Goal: Complete application form

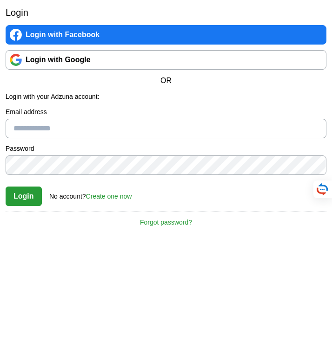
click at [106, 196] on link "Create one now" at bounding box center [109, 196] width 46 height 7
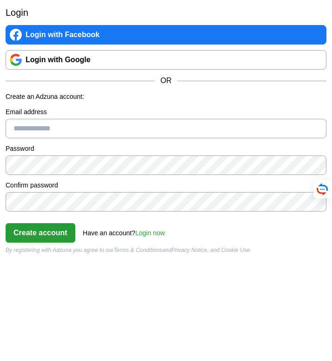
click at [72, 131] on input "Email address" at bounding box center [166, 129] width 320 height 20
type input "**********"
click button "Create account" at bounding box center [41, 233] width 70 height 20
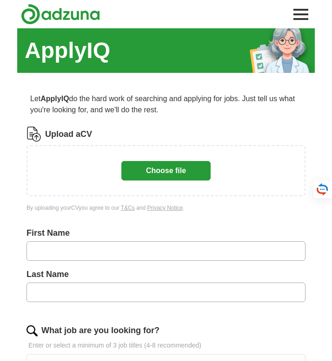
click at [150, 171] on button "Choose file" at bounding box center [165, 171] width 89 height 20
click at [146, 173] on button "Choose file" at bounding box center [165, 171] width 89 height 20
click at [143, 181] on div "or Choose file" at bounding box center [165, 170] width 89 height 27
click at [143, 174] on button "Choose file" at bounding box center [165, 171] width 89 height 20
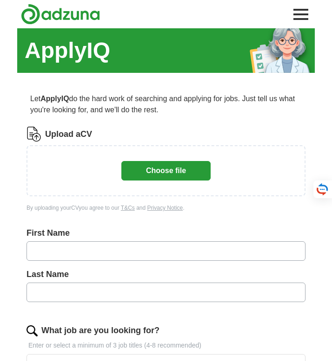
click at [143, 174] on button "Choose file" at bounding box center [165, 171] width 89 height 20
click at [151, 177] on button "Choose file" at bounding box center [165, 171] width 89 height 20
click at [111, 259] on input "text" at bounding box center [165, 251] width 279 height 20
type input "*******"
type input "******"
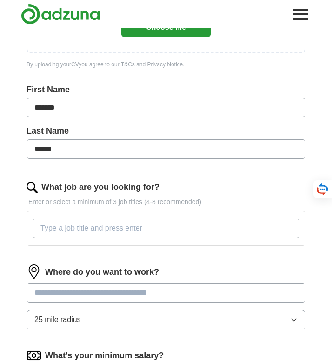
scroll to position [145, 0]
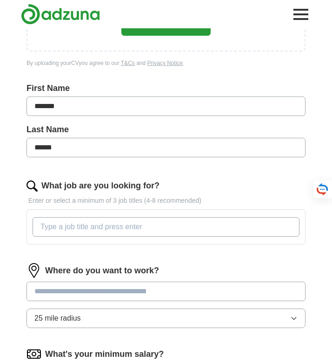
click at [103, 225] on input "What job are you looking for?" at bounding box center [166, 227] width 267 height 20
type input "sales"
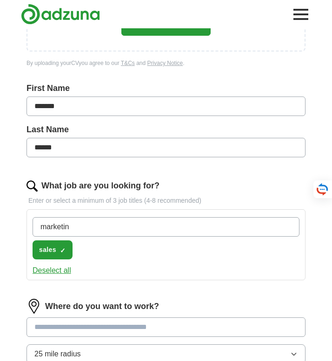
type input "marketing"
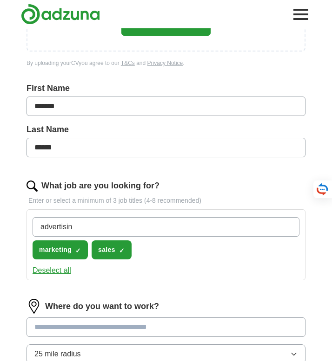
type input "advertising"
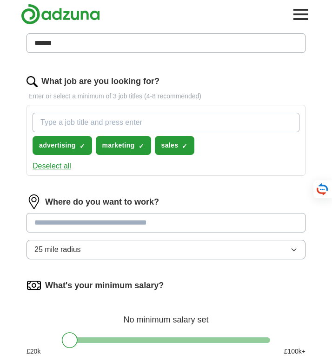
scroll to position [253, 0]
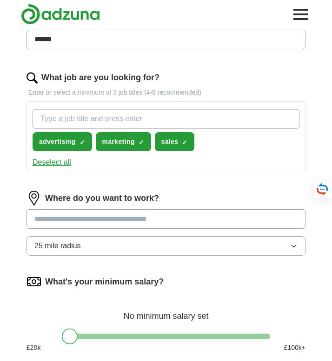
click at [102, 211] on input at bounding box center [165, 219] width 279 height 20
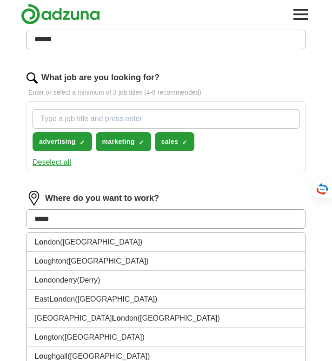
type input "******"
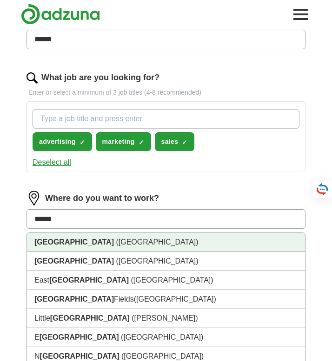
click at [98, 238] on li "London (UK)" at bounding box center [166, 242] width 278 height 19
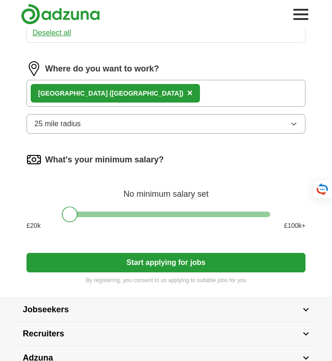
scroll to position [384, 0]
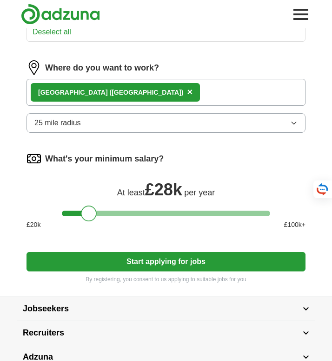
drag, startPoint x: 73, startPoint y: 215, endPoint x: 92, endPoint y: 215, distance: 18.6
click at [92, 215] on div at bounding box center [89, 214] width 16 height 16
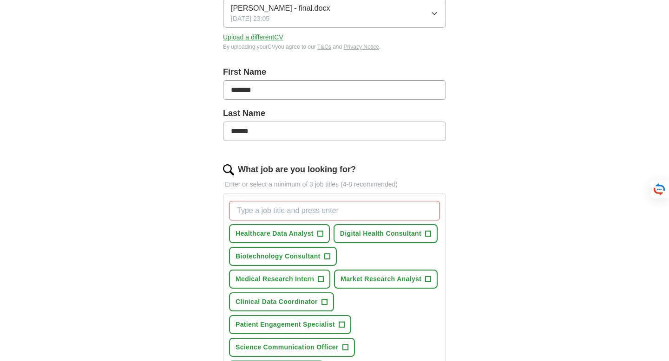
scroll to position [175, 0]
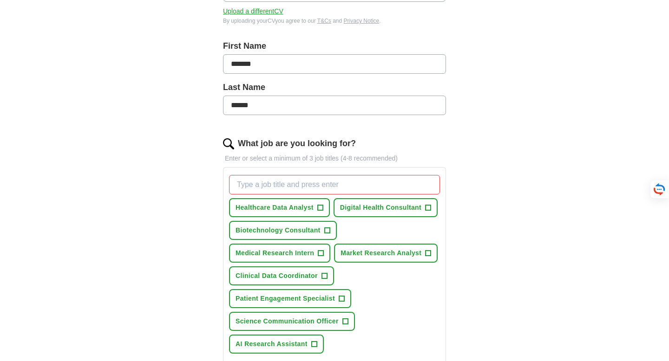
click at [313, 182] on input "What job are you looking for?" at bounding box center [334, 185] width 211 height 20
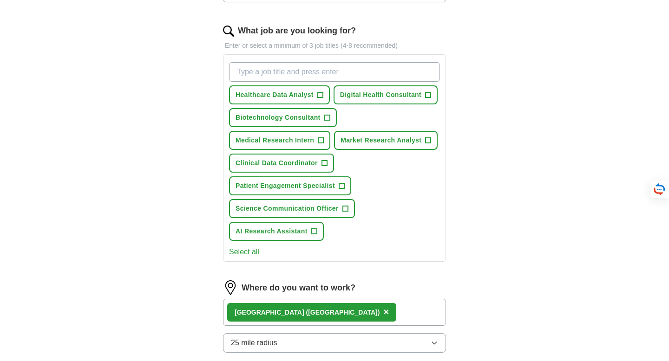
scroll to position [285, 0]
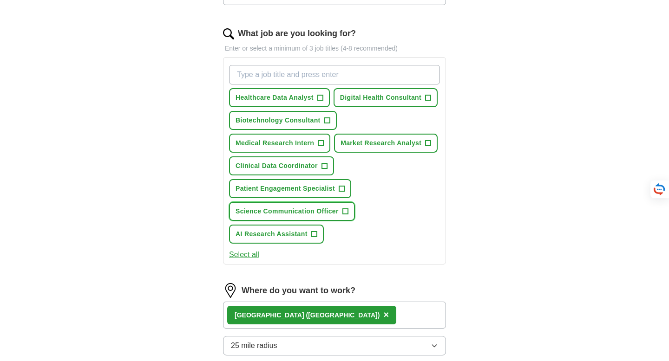
click at [294, 217] on button "Science Communication Officer +" at bounding box center [292, 211] width 126 height 19
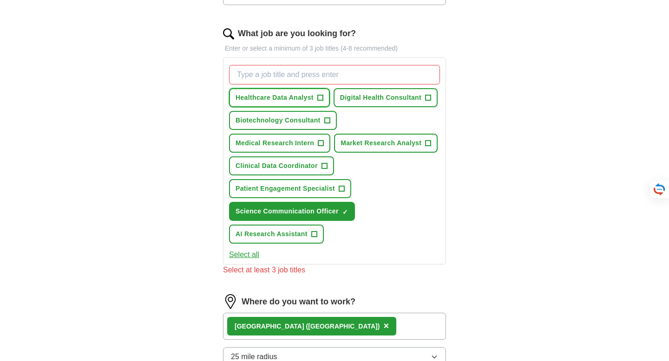
click at [309, 96] on span "Healthcare Data Analyst" at bounding box center [274, 98] width 78 height 10
click at [292, 193] on span "Patient Engagement Specialist" at bounding box center [284, 189] width 99 height 10
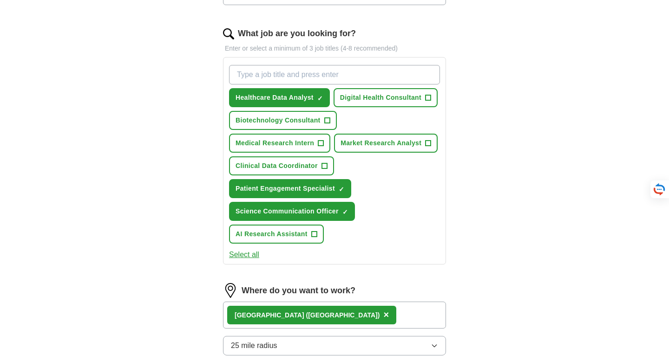
click at [289, 176] on div "Healthcare Data Analyst ✓ × Digital Health Consultant + Biotechnology Consultan…" at bounding box center [334, 154] width 215 height 186
click at [289, 167] on span "Clinical Data Coordinator" at bounding box center [276, 166] width 82 height 10
click at [305, 75] on input "What job are you looking for?" at bounding box center [334, 75] width 211 height 20
type input "sales"
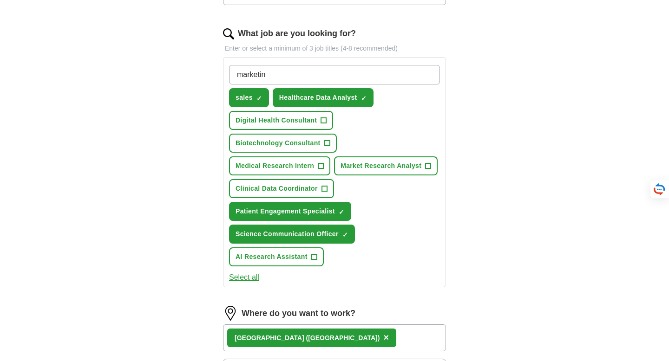
type input "marketing"
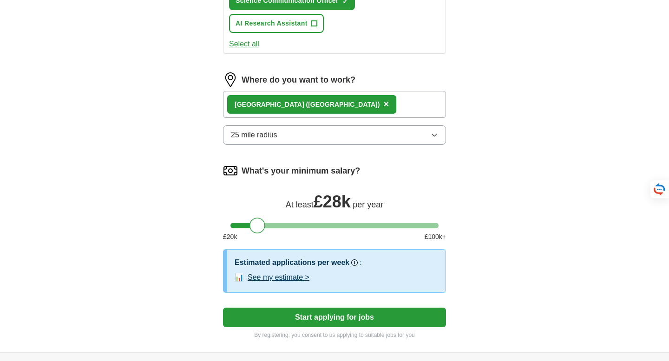
scroll to position [526, 0]
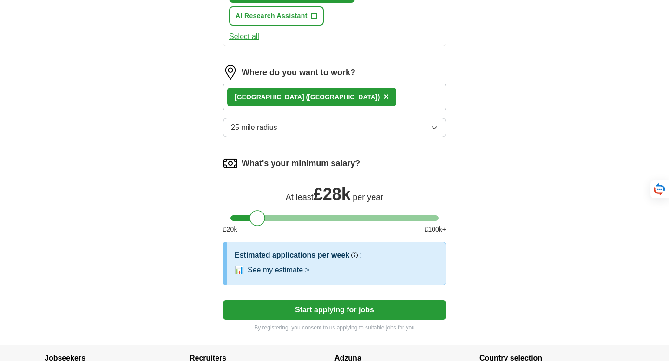
click at [297, 314] on button "Start applying for jobs" at bounding box center [334, 310] width 223 height 20
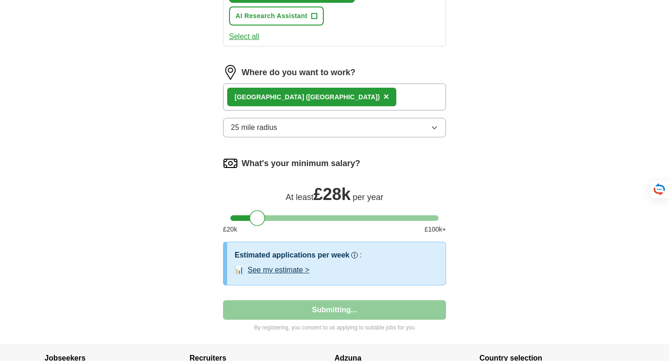
select select "**"
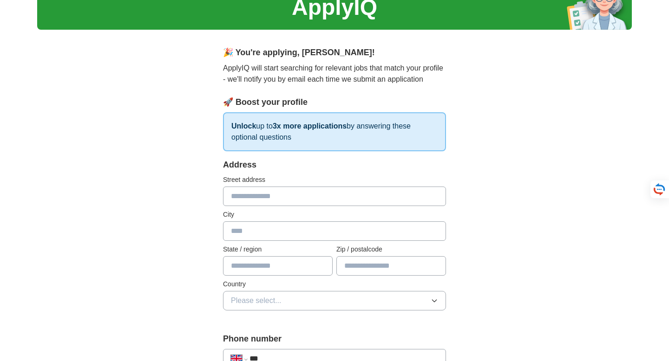
scroll to position [0, 0]
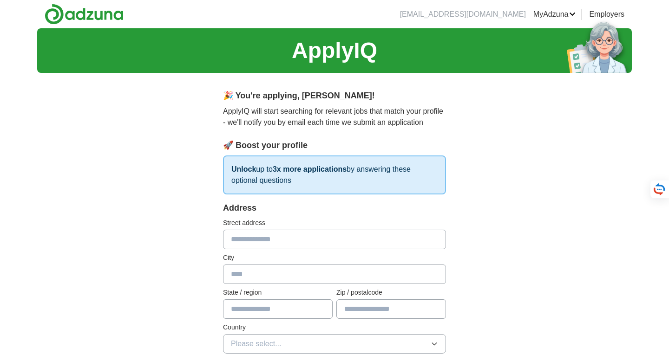
click at [299, 245] on input "text" at bounding box center [334, 240] width 223 height 20
type input "**********"
type input "******"
type input "**"
type input "*******"
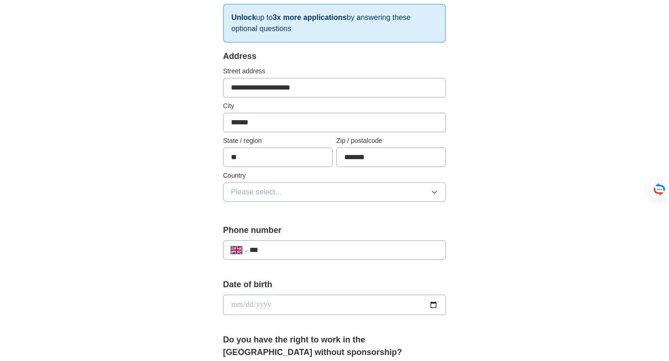
scroll to position [163, 0]
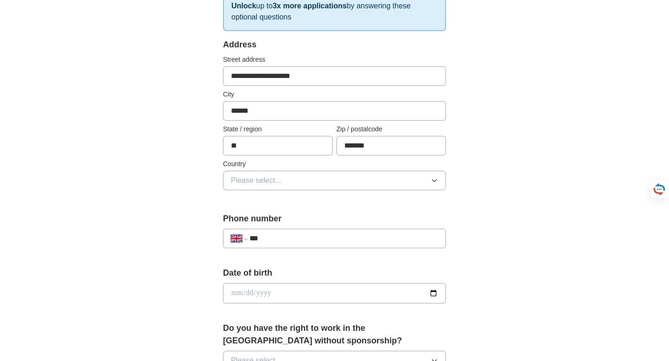
click at [293, 181] on button "Please select..." at bounding box center [334, 181] width 223 height 20
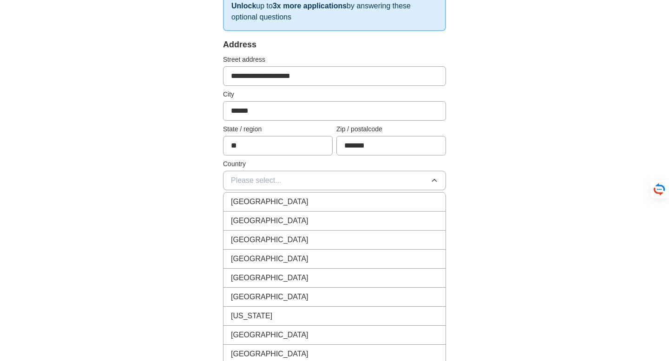
click at [290, 198] on div "[GEOGRAPHIC_DATA]" at bounding box center [334, 201] width 207 height 11
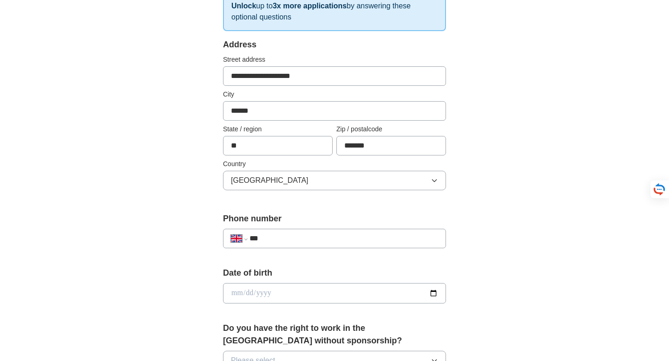
click at [299, 234] on input "***" at bounding box center [343, 238] width 189 height 11
type input "**********"
click at [287, 293] on input "date" at bounding box center [334, 293] width 223 height 20
type input "**********"
click at [190, 293] on div "**********" at bounding box center [334, 307] width 297 height 781
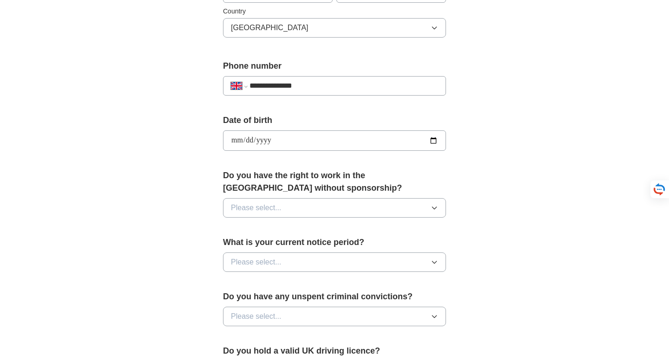
scroll to position [317, 0]
click at [265, 215] on button "Please select..." at bounding box center [334, 207] width 223 height 20
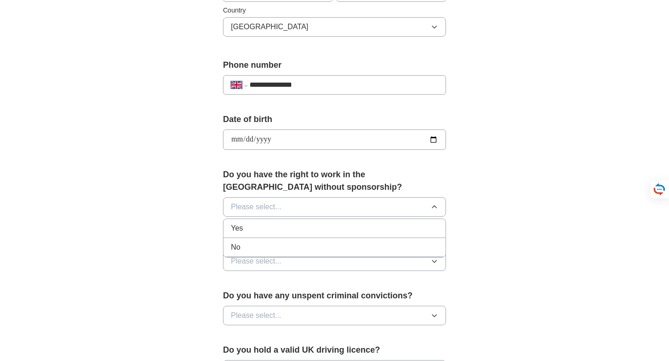
click at [255, 240] on li "No" at bounding box center [334, 247] width 222 height 19
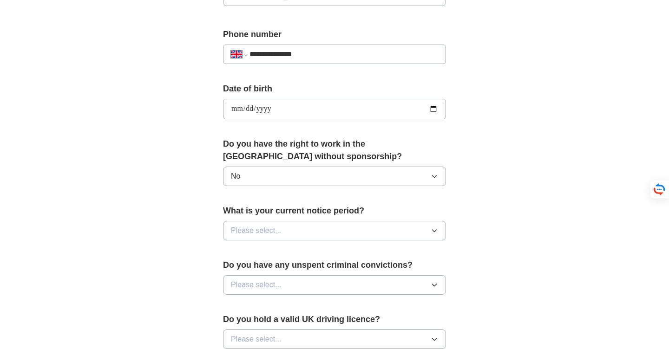
scroll to position [358, 0]
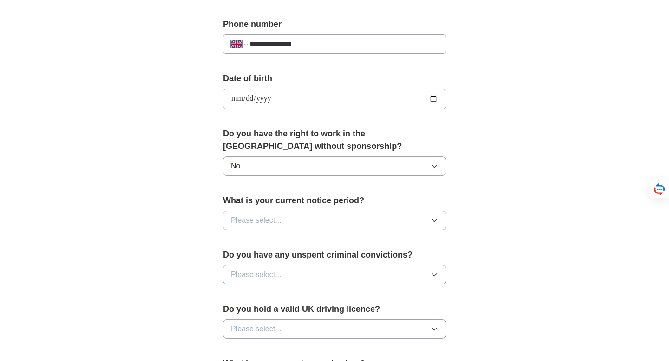
click at [270, 178] on div "Do you have the right to work in the UK without sponsorship? No" at bounding box center [334, 156] width 223 height 56
click at [270, 167] on button "No" at bounding box center [334, 166] width 223 height 20
click at [268, 188] on div "Yes" at bounding box center [334, 187] width 207 height 11
click at [267, 213] on button "Please select..." at bounding box center [334, 221] width 223 height 20
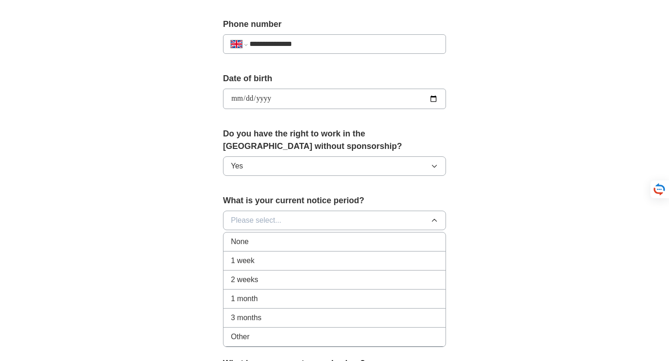
click at [249, 250] on li "None" at bounding box center [334, 242] width 222 height 19
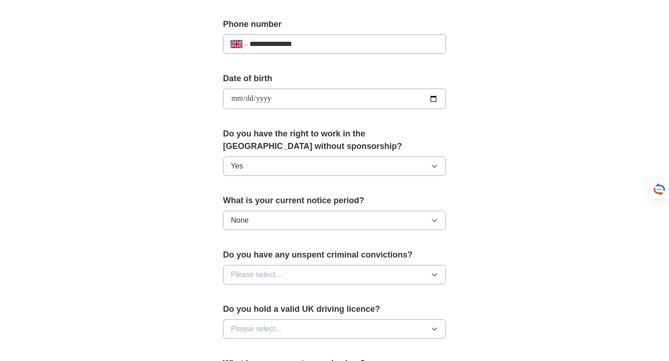
click at [250, 275] on span "Please select..." at bounding box center [256, 274] width 51 height 11
click at [249, 308] on li "No" at bounding box center [334, 315] width 222 height 19
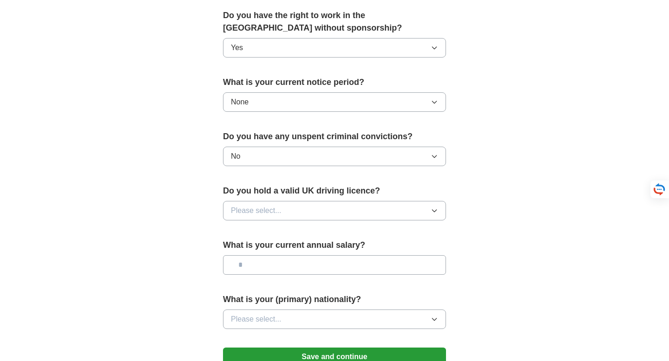
scroll to position [508, 0]
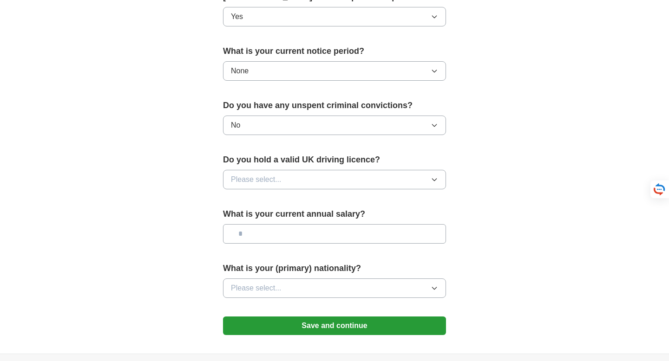
click at [275, 187] on button "Please select..." at bounding box center [334, 180] width 223 height 20
click at [271, 224] on div "No" at bounding box center [334, 220] width 207 height 11
click at [272, 235] on input "text" at bounding box center [334, 234] width 223 height 20
type input "**"
click at [270, 290] on span "Please select..." at bounding box center [256, 288] width 51 height 11
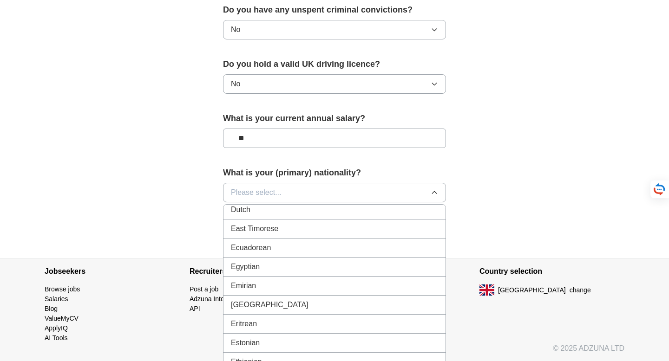
scroll to position [985, 0]
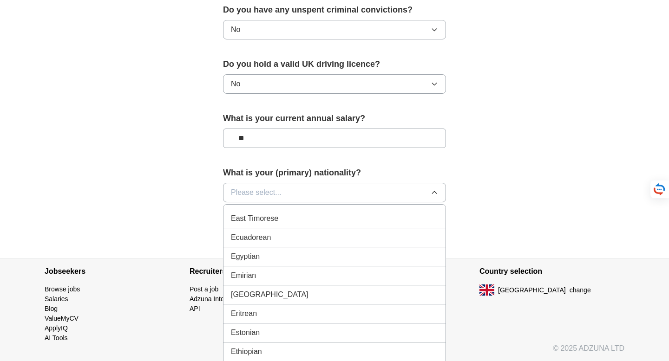
click at [258, 239] on span "Ecuadorean" at bounding box center [251, 237] width 40 height 11
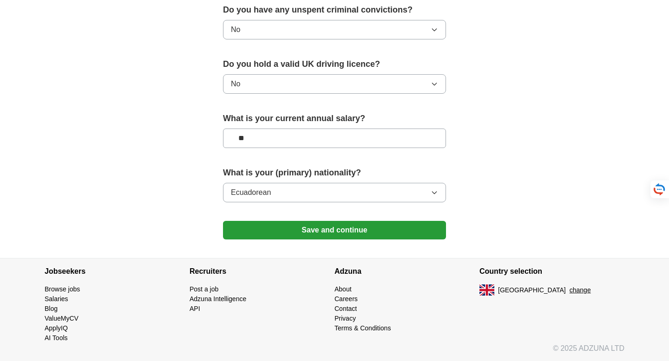
click at [331, 231] on button "Save and continue" at bounding box center [334, 230] width 223 height 19
